Goal: Task Accomplishment & Management: Manage account settings

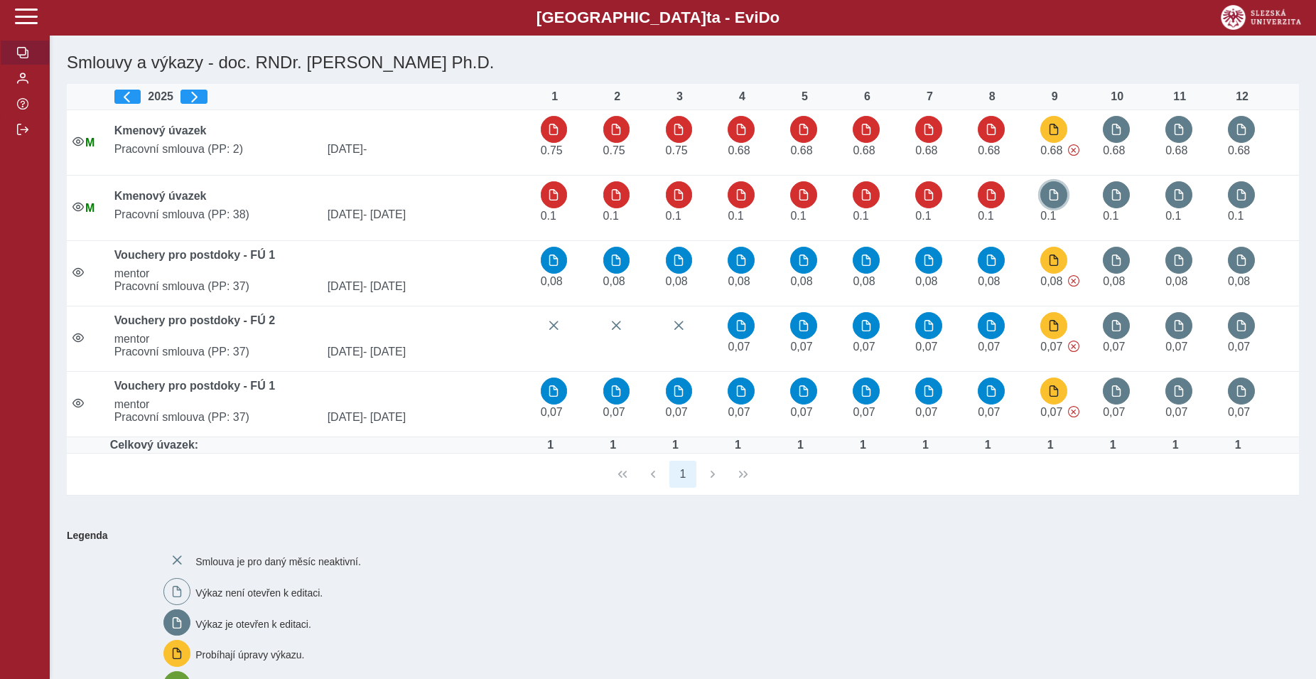
click at [1057, 188] on button "button" at bounding box center [1053, 194] width 27 height 27
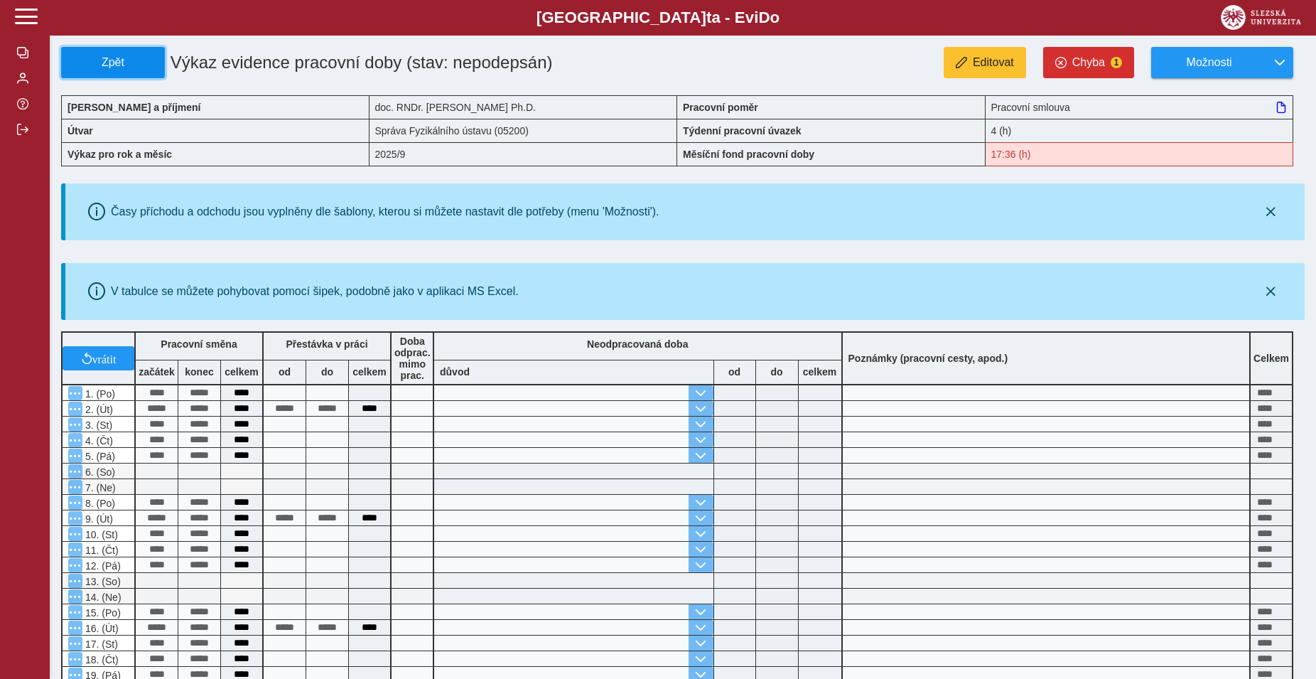
click at [132, 69] on span "Zpět" at bounding box center [113, 62] width 91 height 13
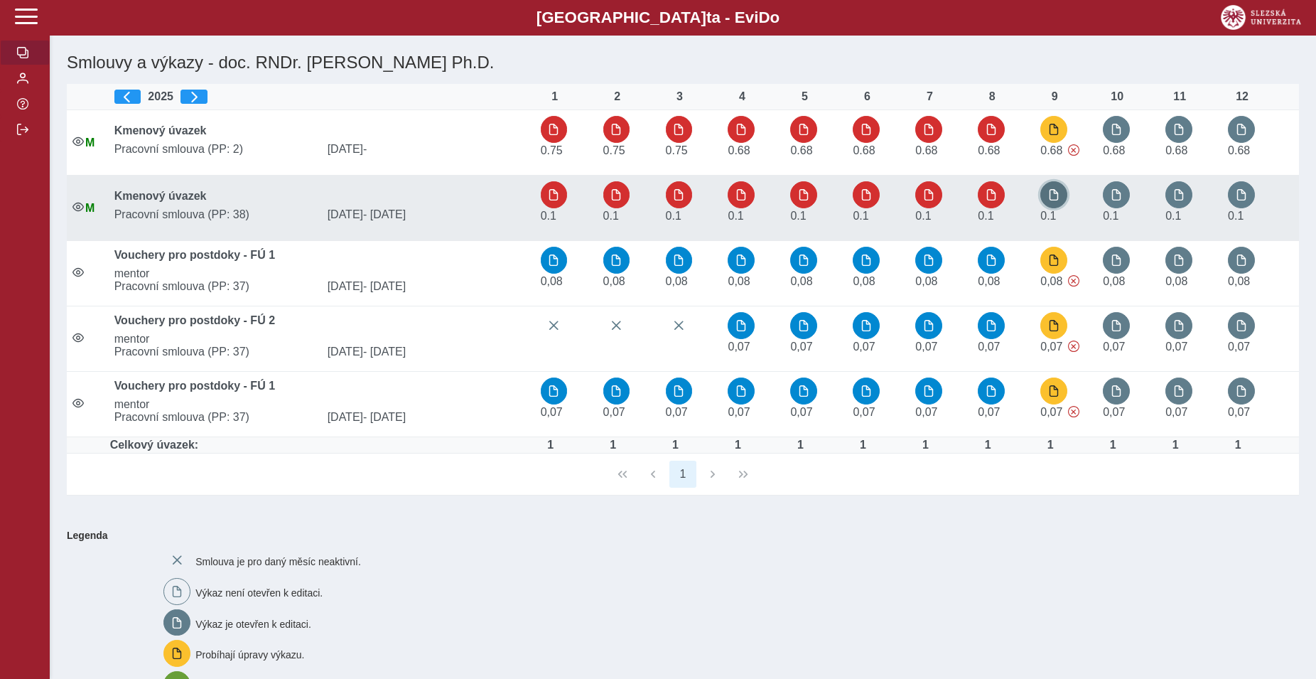
click at [1063, 198] on button "button" at bounding box center [1053, 194] width 27 height 27
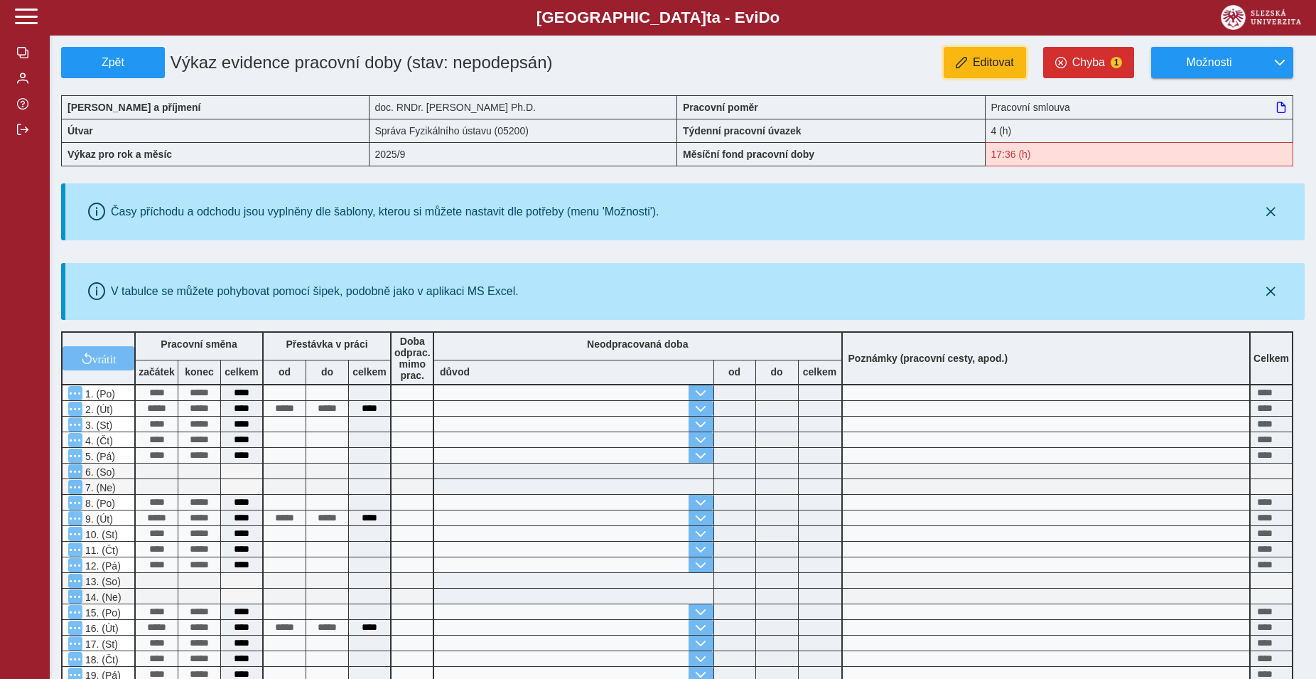
click at [997, 58] on span "Editovat" at bounding box center [993, 62] width 41 height 13
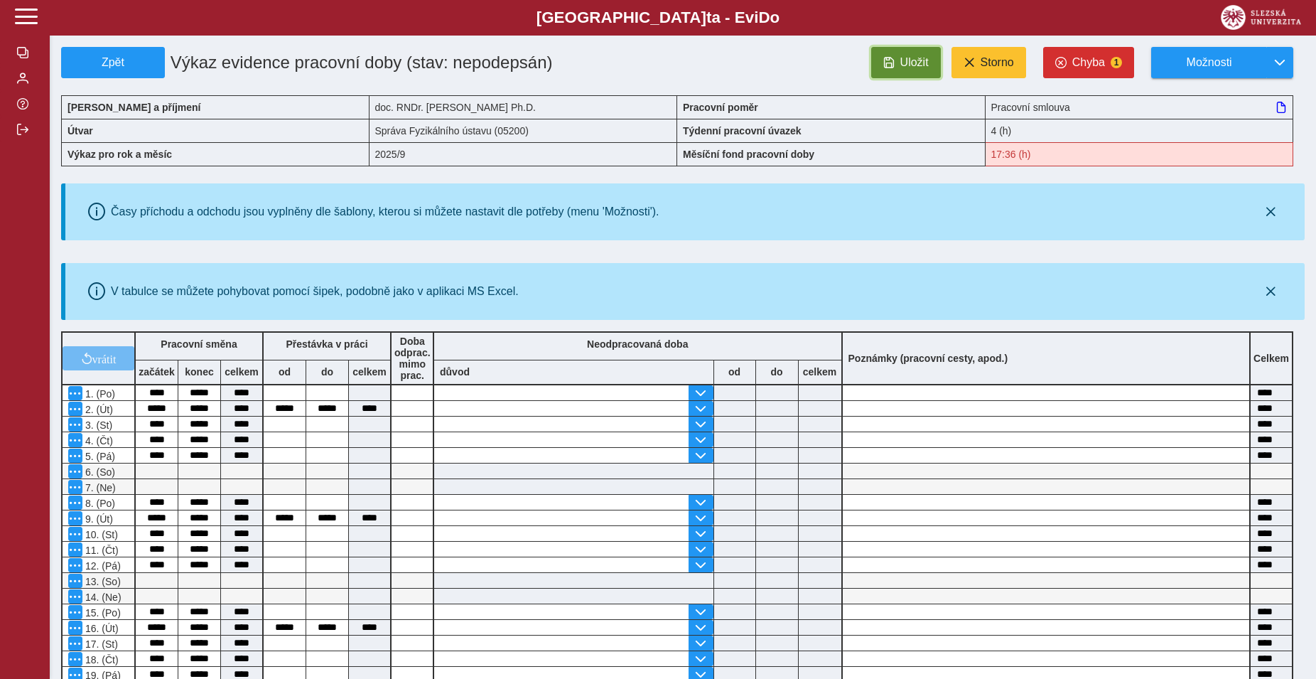
click at [927, 69] on span "Uložit" at bounding box center [914, 62] width 28 height 13
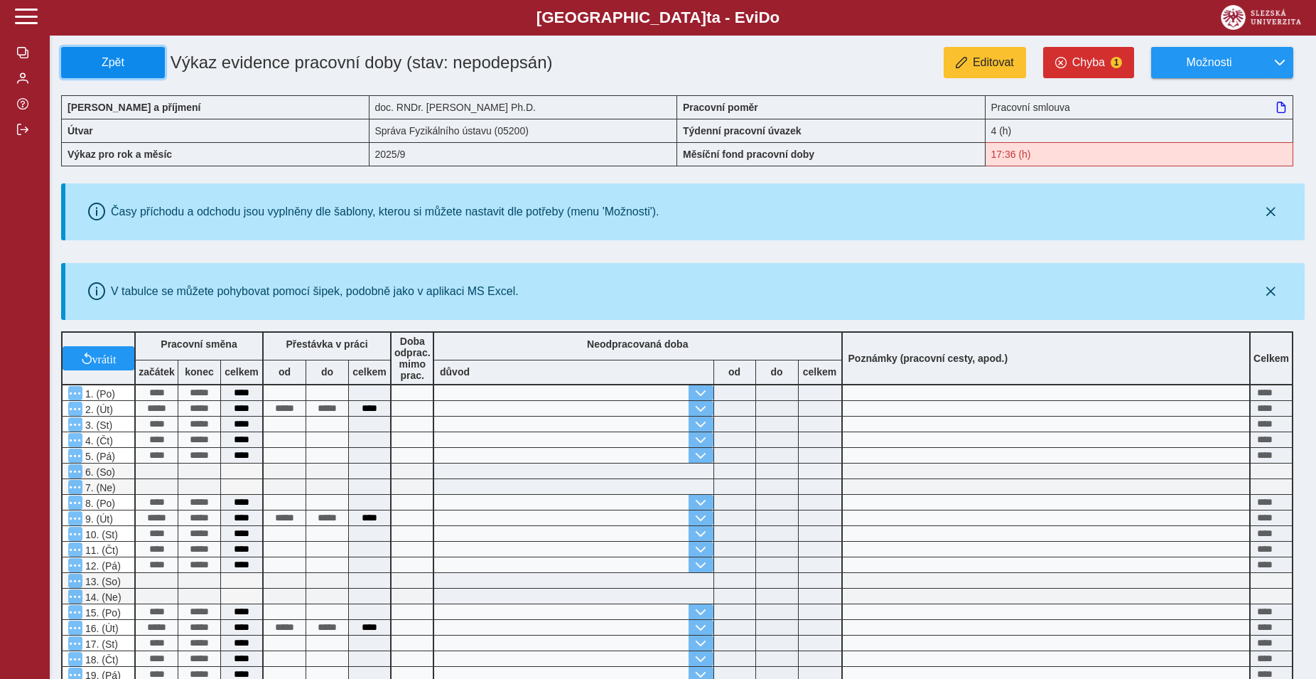
click at [94, 61] on span "Zpět" at bounding box center [113, 62] width 91 height 13
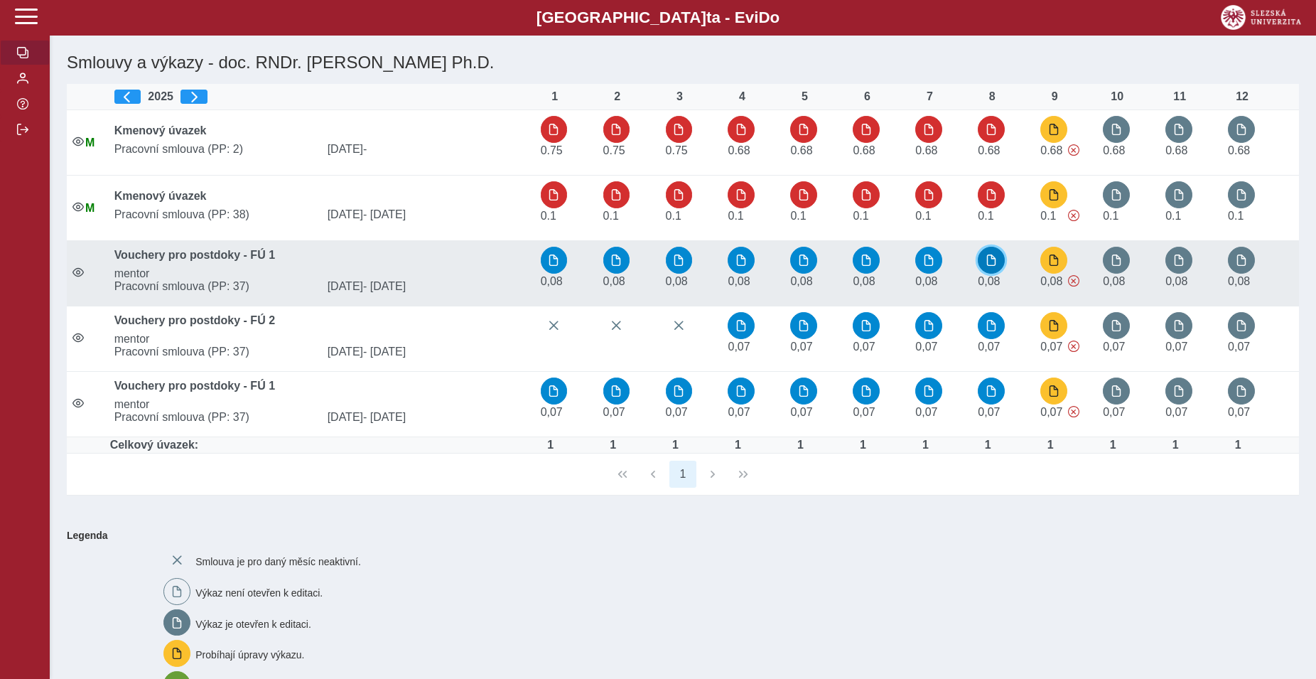
click at [985, 260] on button "button" at bounding box center [991, 260] width 27 height 27
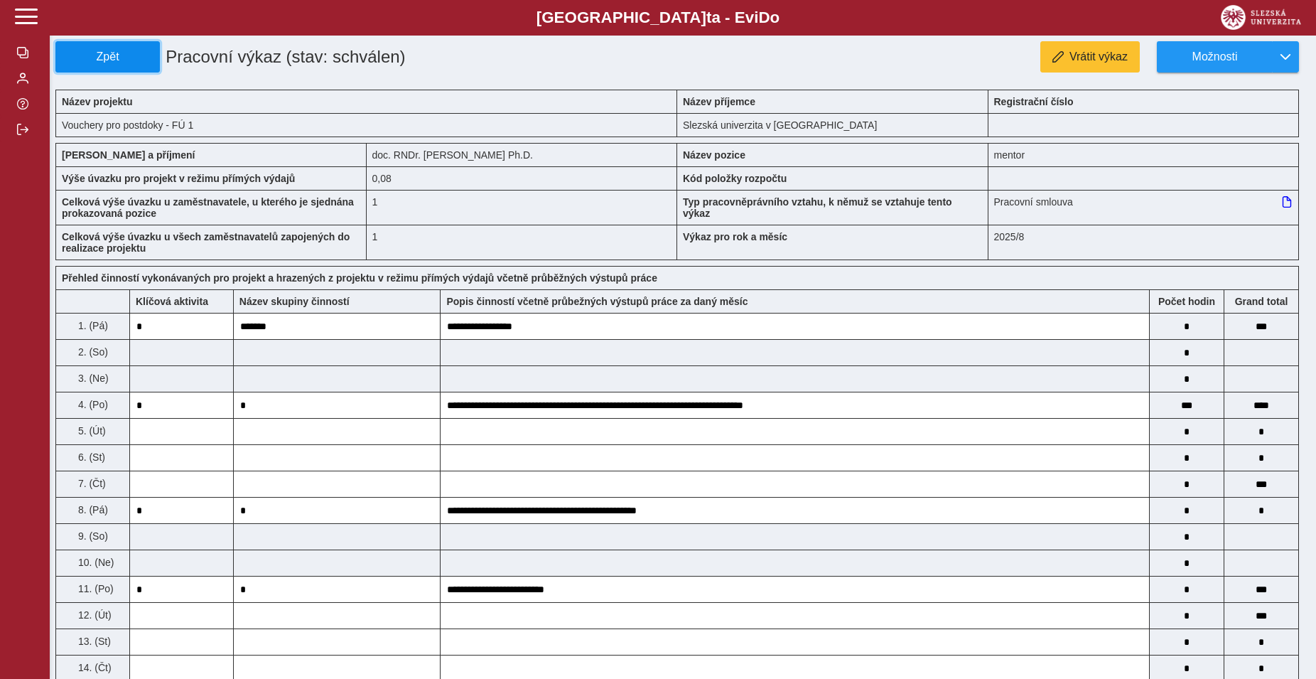
click at [69, 50] on span "Zpět" at bounding box center [108, 56] width 92 height 13
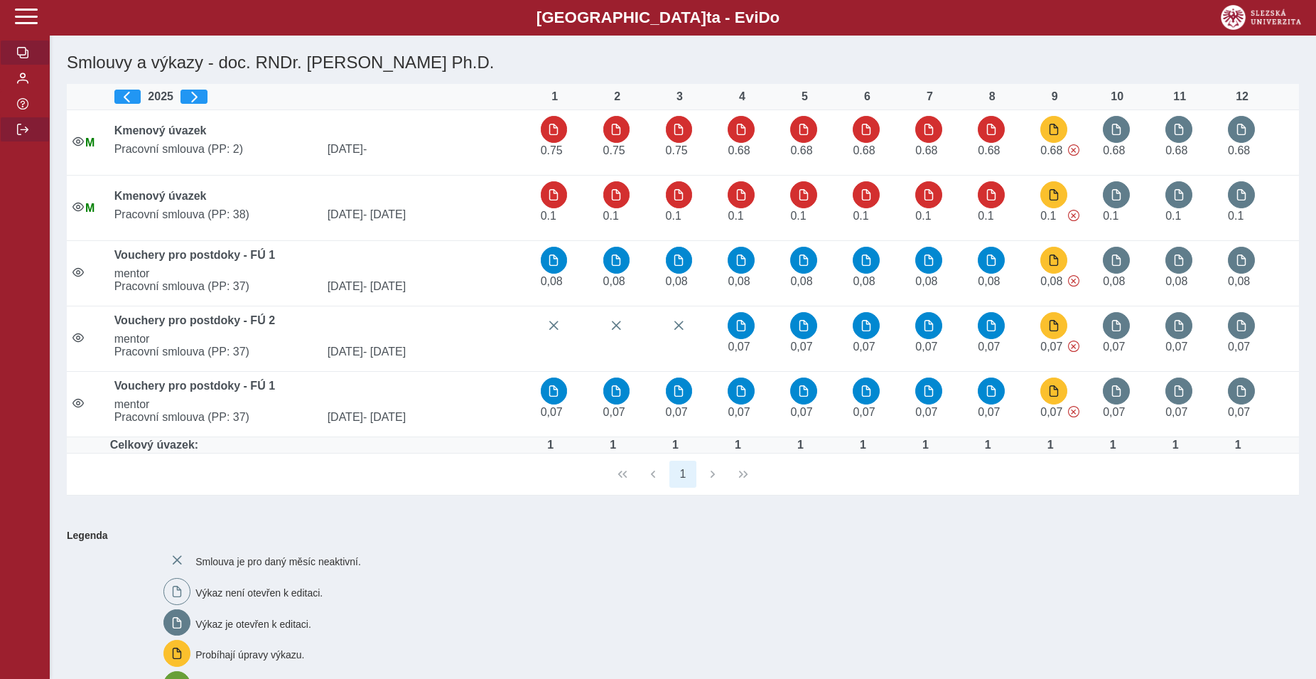
click at [27, 135] on span "button" at bounding box center [22, 129] width 11 height 11
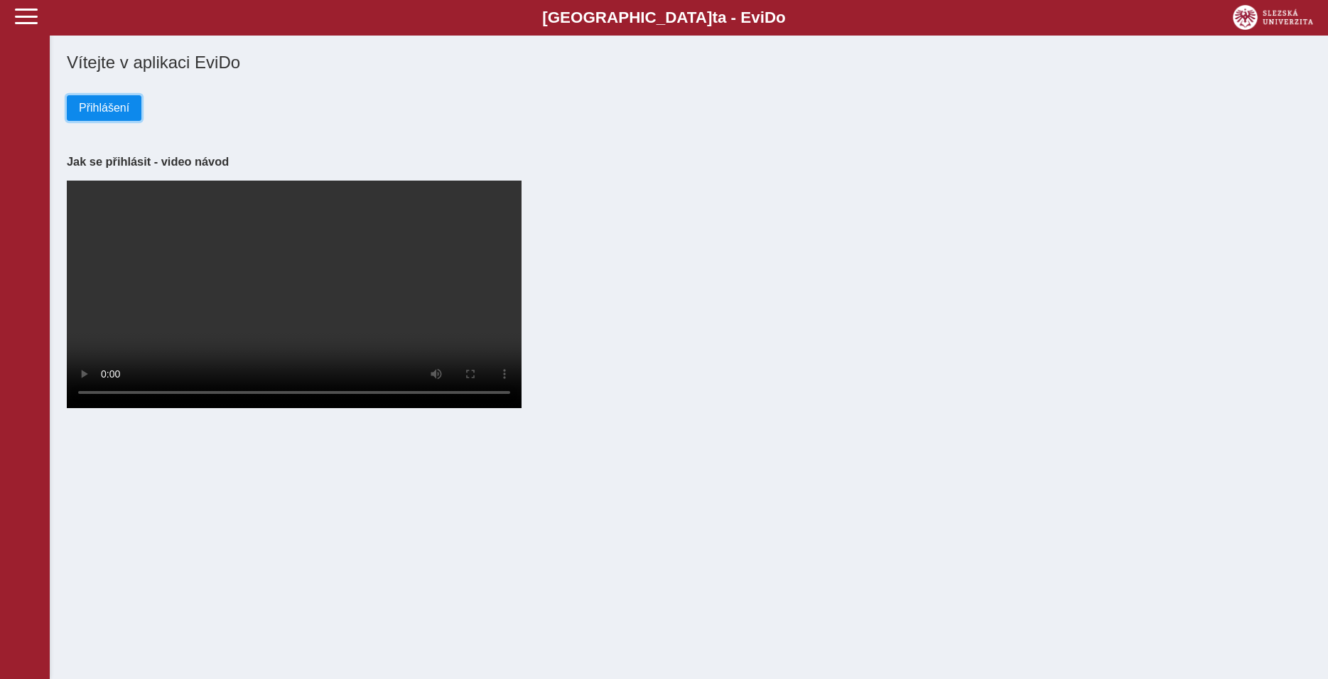
click at [114, 103] on span "Přihlášení" at bounding box center [104, 108] width 50 height 13
